Goal: Use online tool/utility: Utilize a website feature to perform a specific function

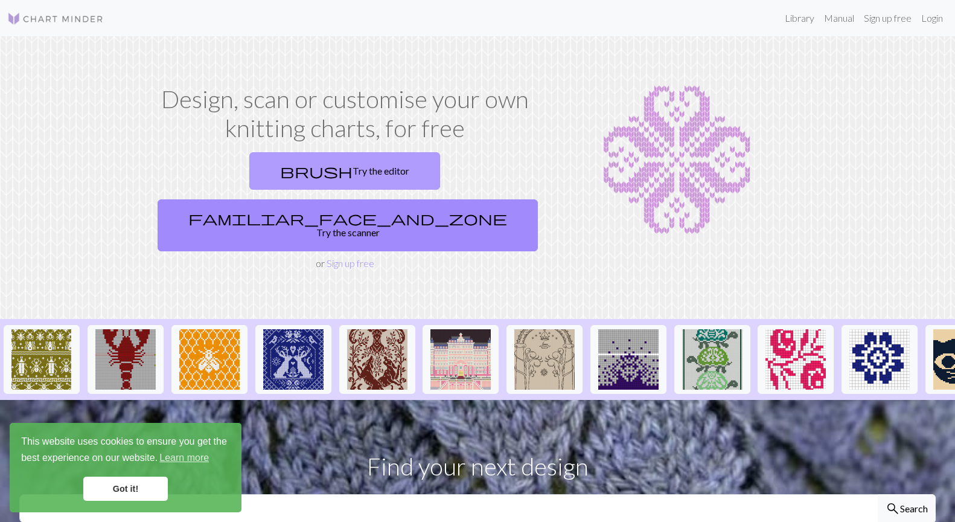
click at [249, 177] on link "brush Try the editor" at bounding box center [344, 170] width 191 height 37
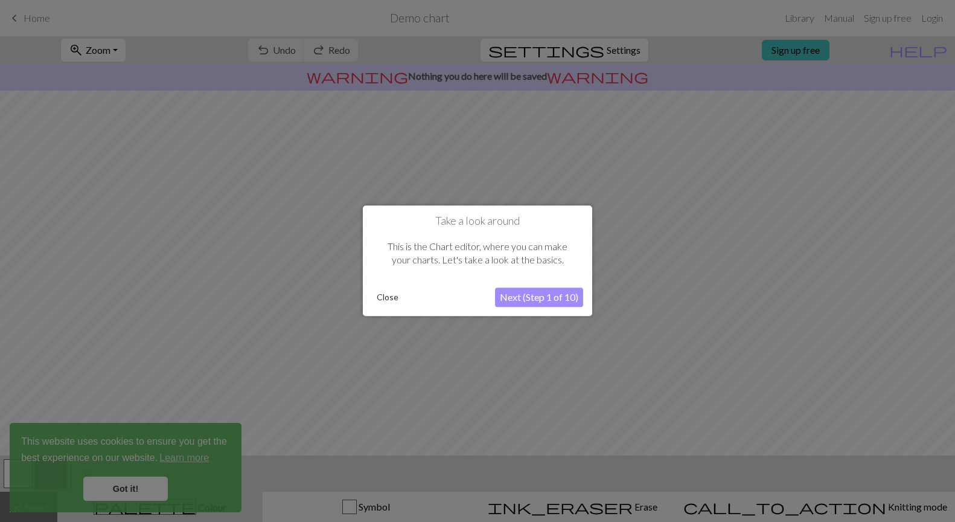
click at [386, 295] on button "Close" at bounding box center [387, 298] width 31 height 18
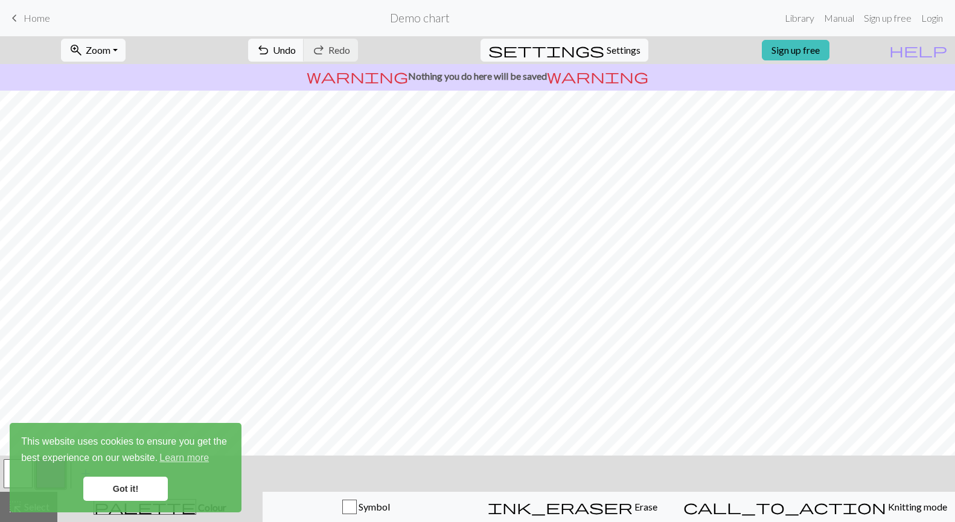
scroll to position [76, 0]
click at [138, 487] on link "Got it!" at bounding box center [125, 488] width 85 height 24
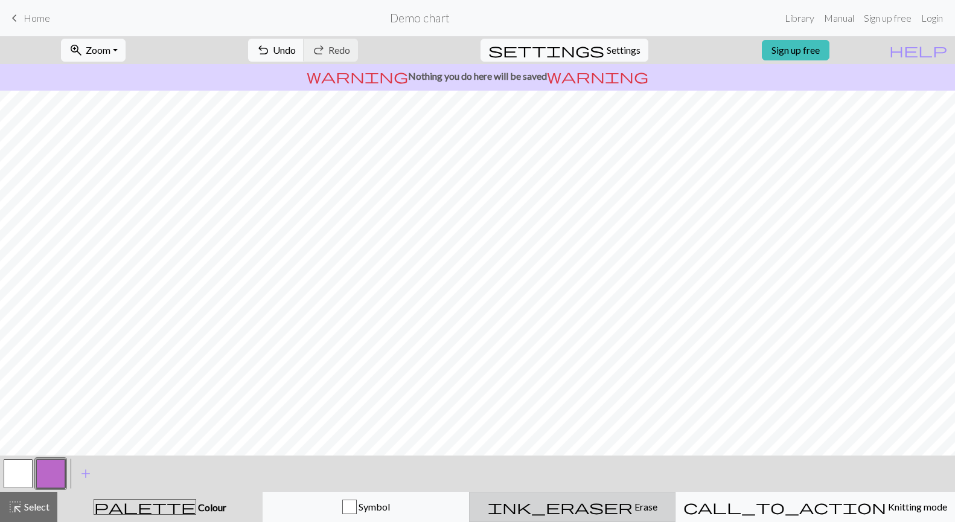
click at [633, 504] on span "Erase" at bounding box center [645, 506] width 25 height 11
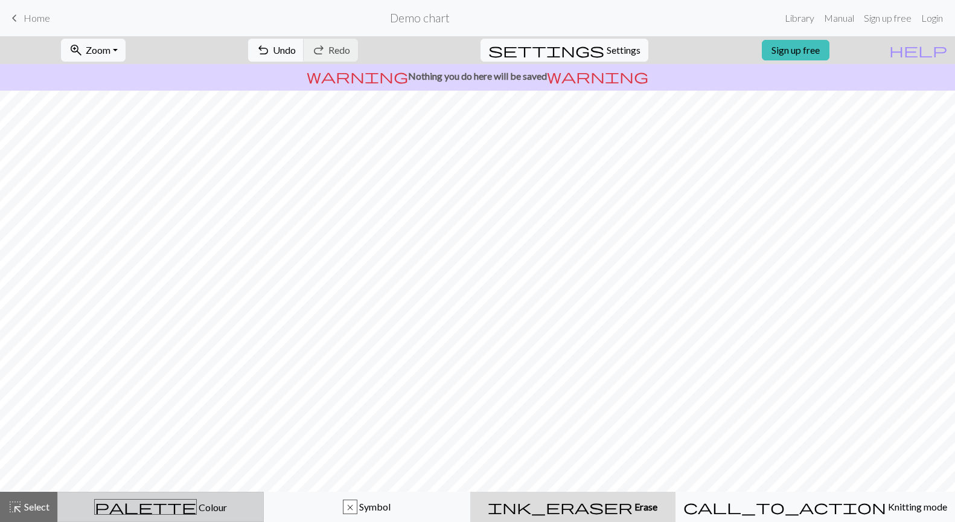
click at [184, 500] on div "palette Colour Colour" at bounding box center [160, 507] width 191 height 16
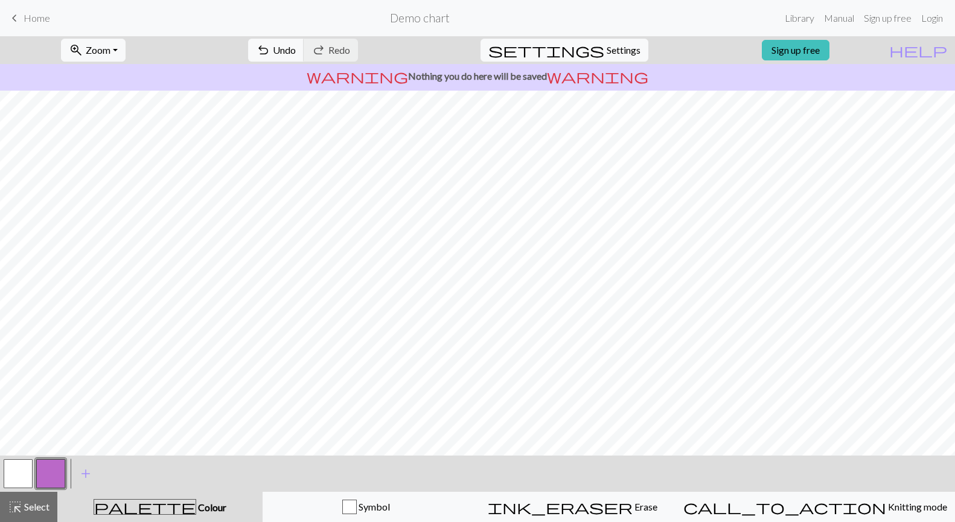
click at [21, 481] on button "button" at bounding box center [18, 473] width 29 height 29
click at [304, 59] on button "undo Undo Undo" at bounding box center [276, 50] width 56 height 23
click at [196, 503] on span "Colour" at bounding box center [211, 506] width 30 height 11
click at [24, 471] on button "button" at bounding box center [18, 473] width 29 height 29
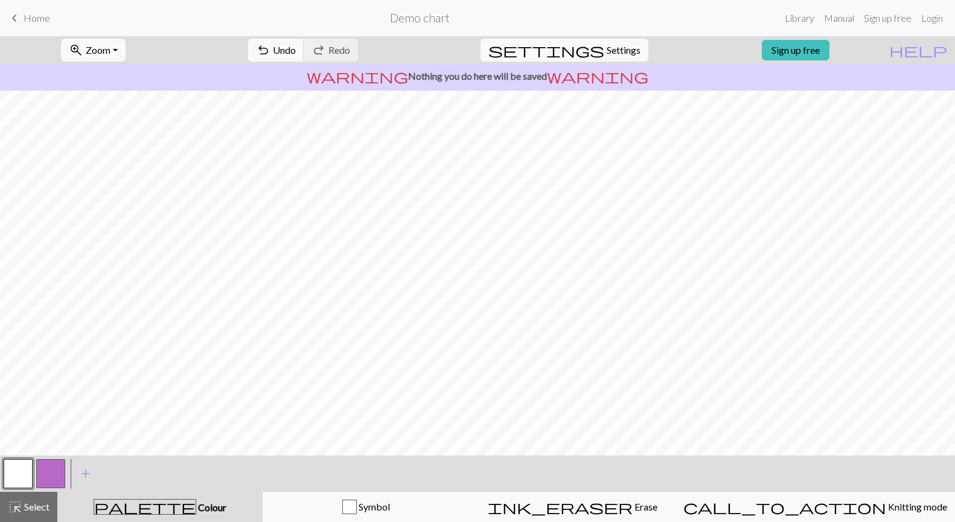
click at [53, 476] on button "button" at bounding box center [50, 473] width 29 height 29
click at [18, 472] on button "button" at bounding box center [18, 473] width 29 height 29
click at [46, 469] on button "button" at bounding box center [50, 473] width 29 height 29
click at [304, 51] on button "undo Undo Undo" at bounding box center [276, 50] width 56 height 23
